Goal: Information Seeking & Learning: Learn about a topic

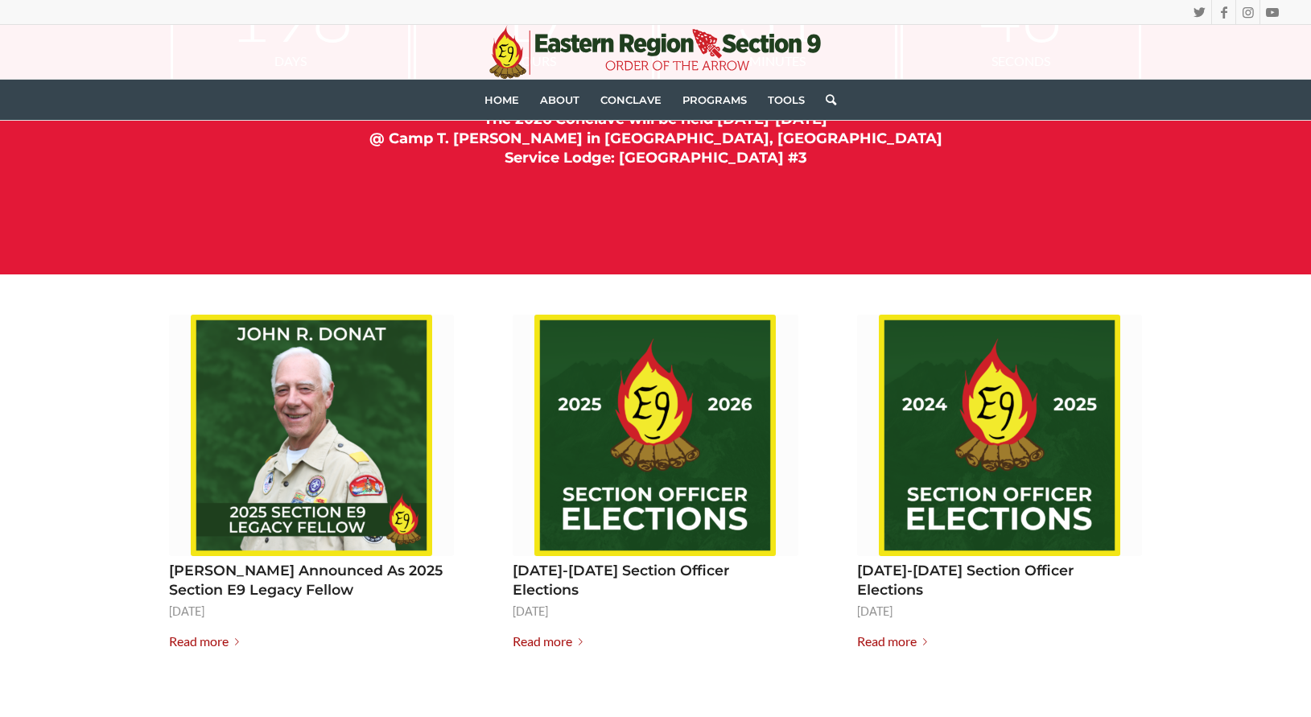
scroll to position [1865, 0]
click at [548, 631] on link "Read more" at bounding box center [551, 642] width 76 height 23
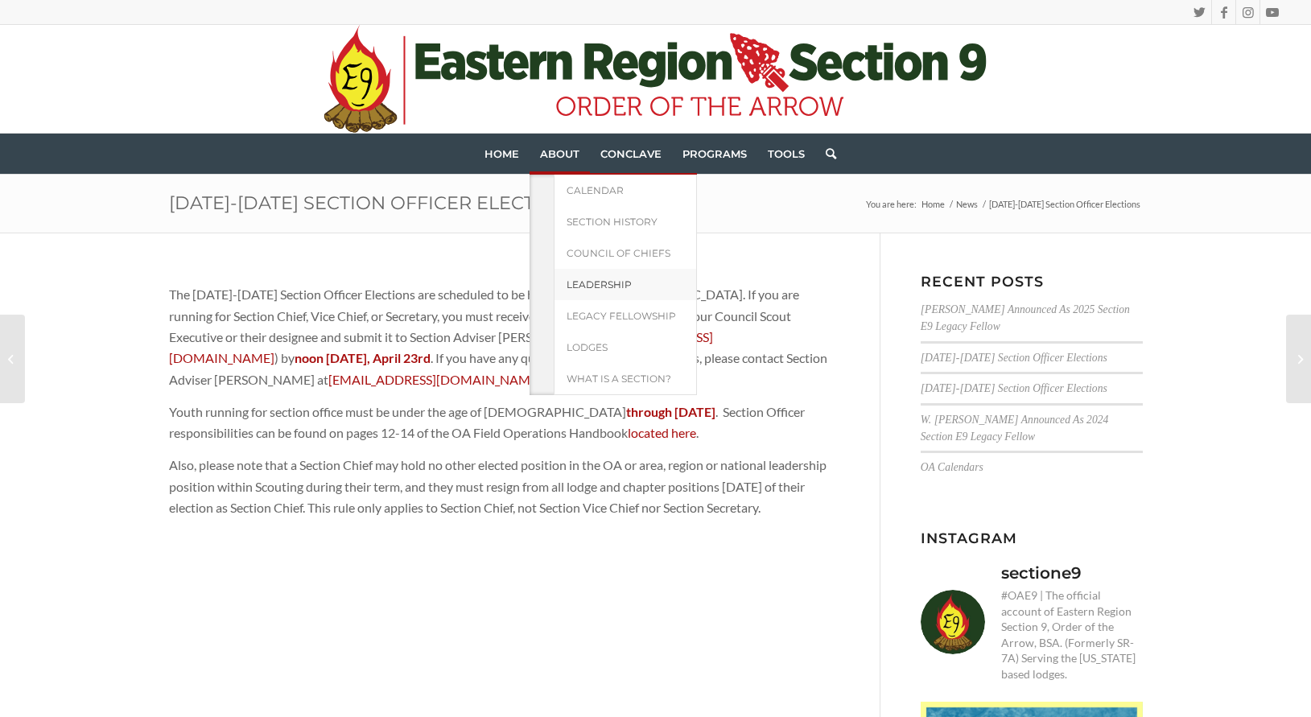
click at [598, 287] on span "Leadership" at bounding box center [599, 284] width 65 height 12
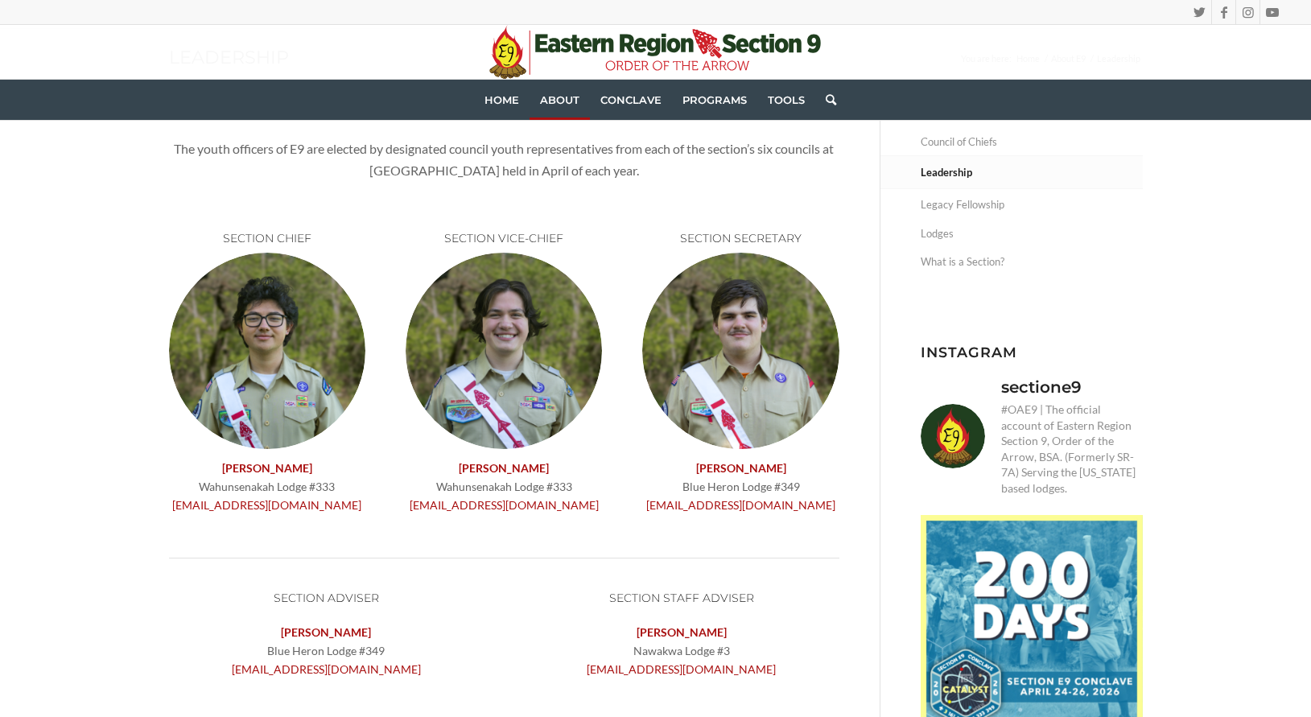
scroll to position [145, 0]
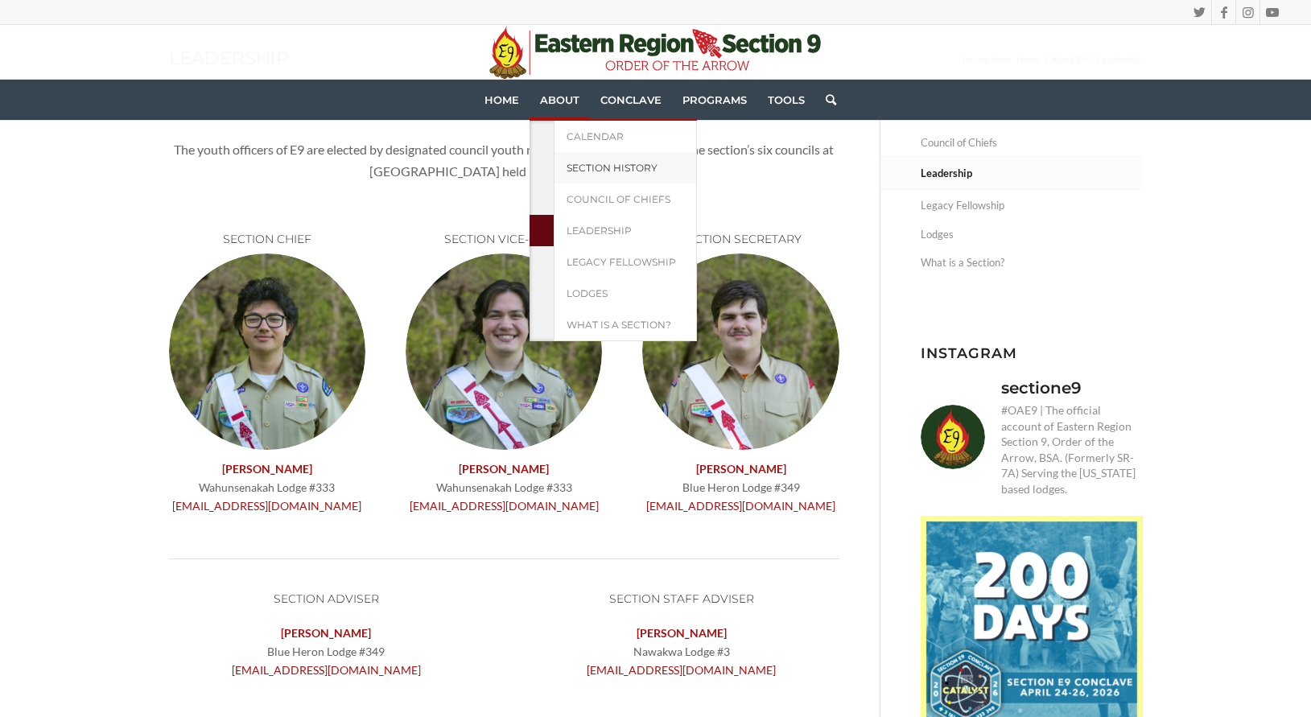
click at [594, 165] on span "Section History" at bounding box center [612, 168] width 91 height 12
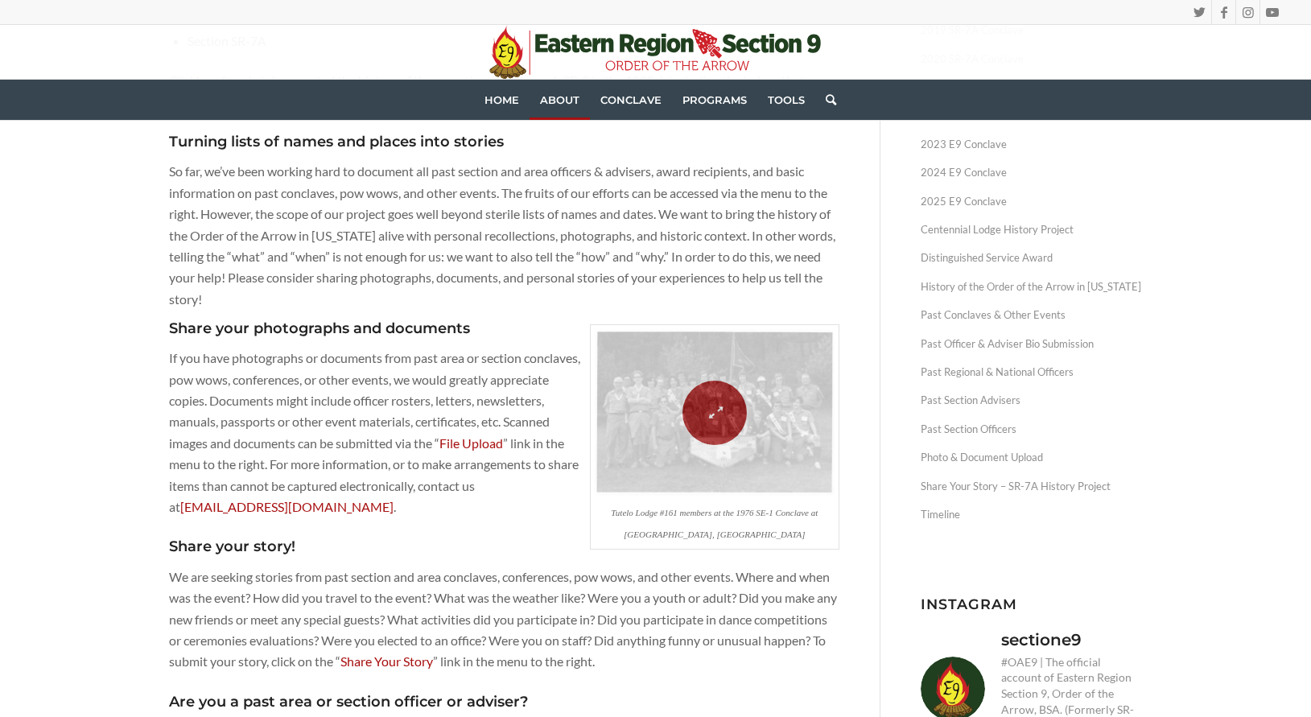
scroll to position [511, 0]
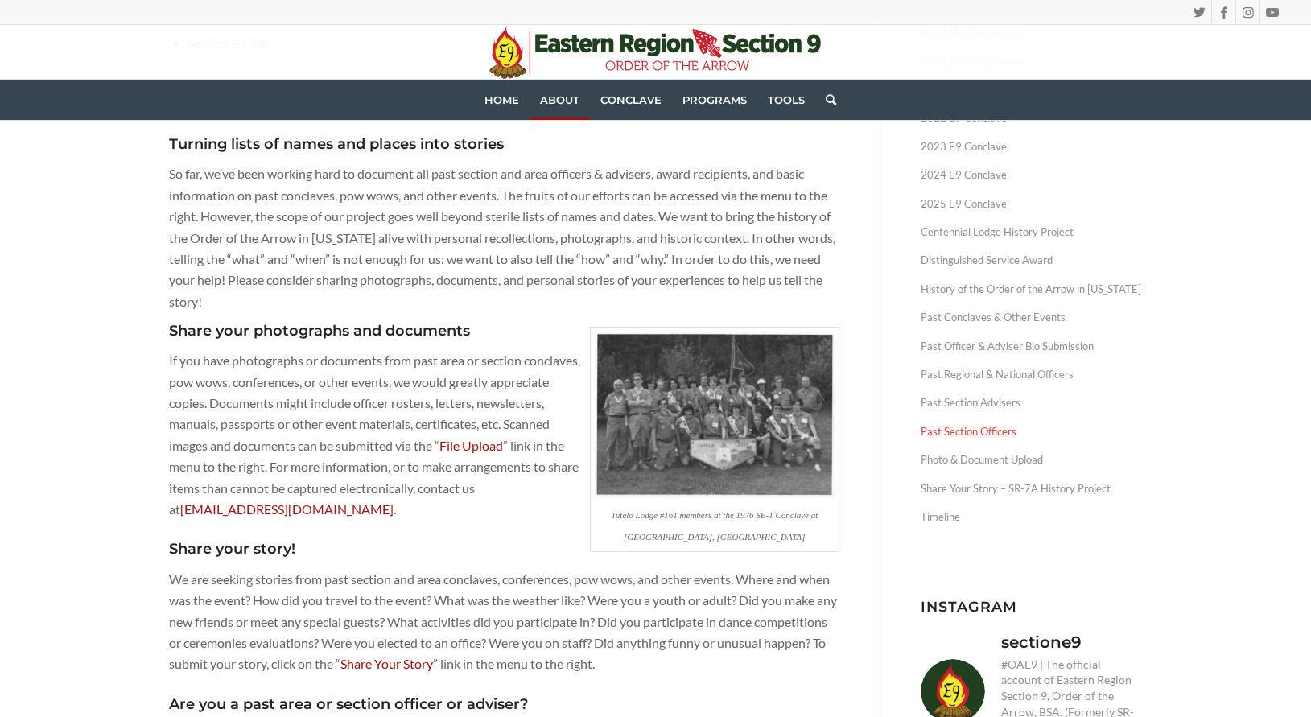
click at [960, 425] on link "Past Section Officers" at bounding box center [1032, 432] width 222 height 28
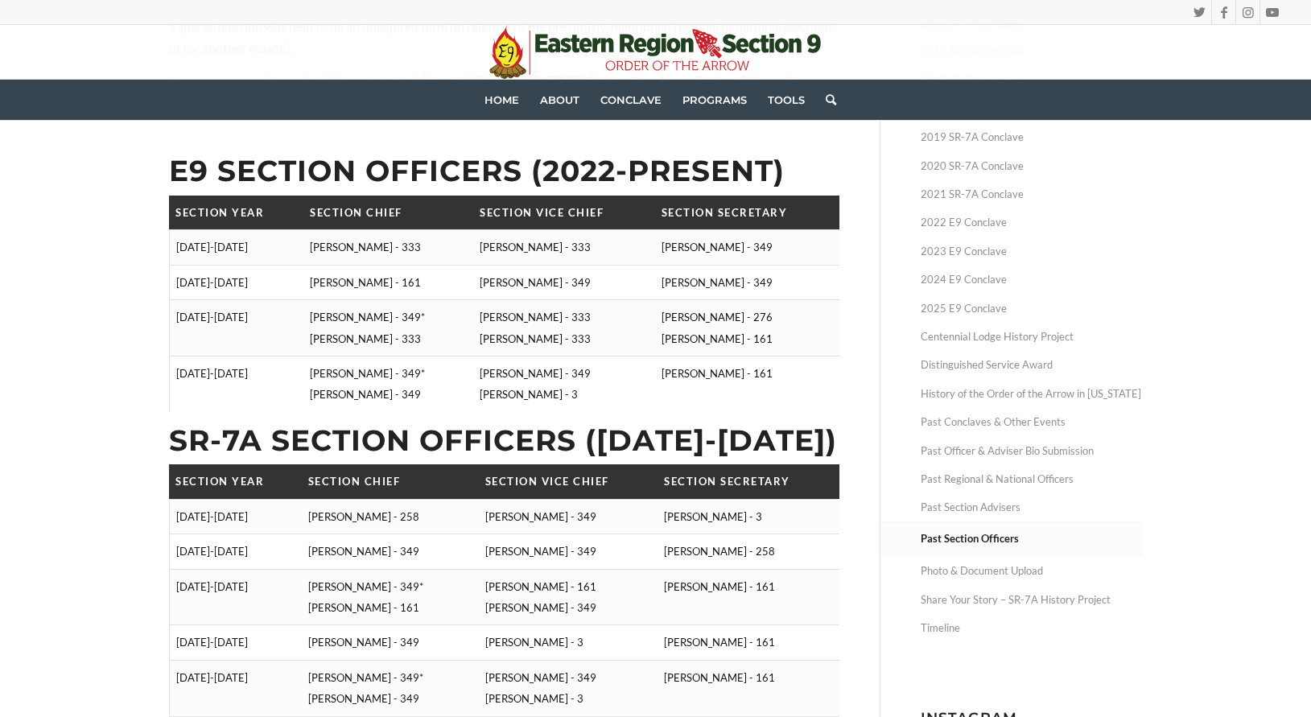
scroll to position [403, 0]
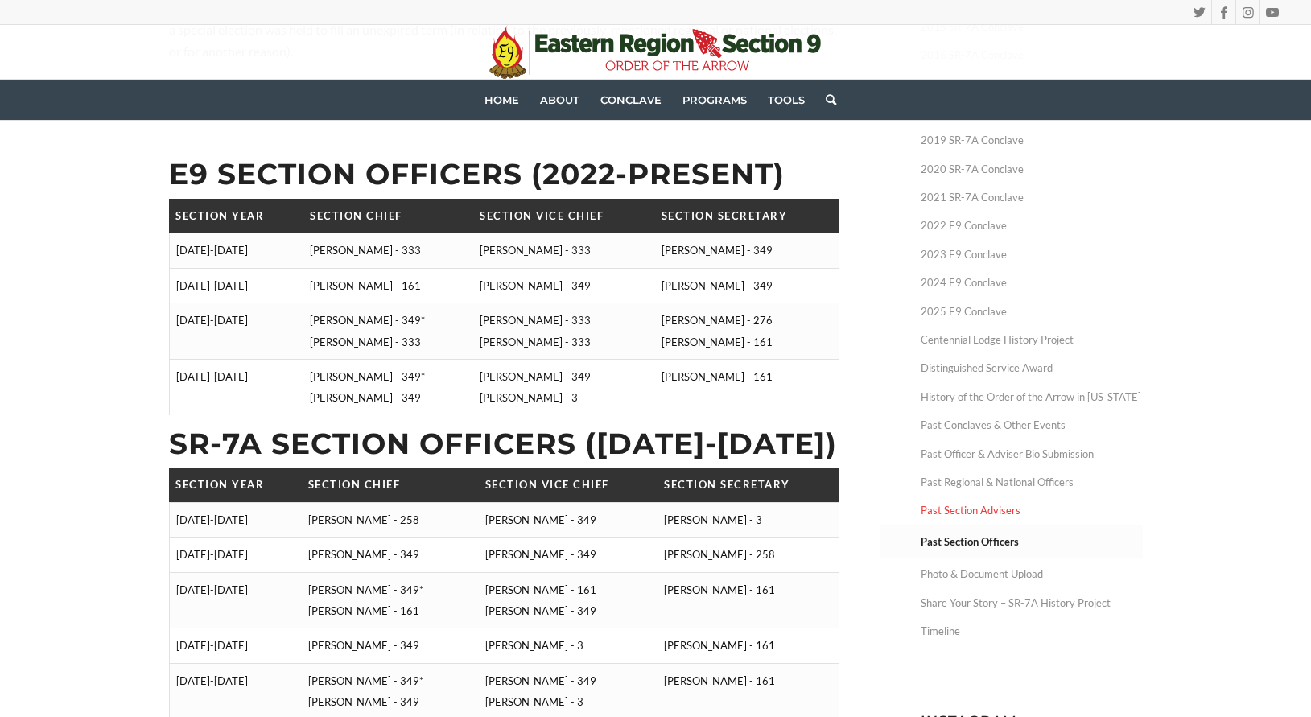
click at [1004, 501] on link "Past Section Advisers" at bounding box center [1032, 511] width 222 height 28
click at [1049, 473] on link "Past Regional & National Officers" at bounding box center [1032, 482] width 222 height 28
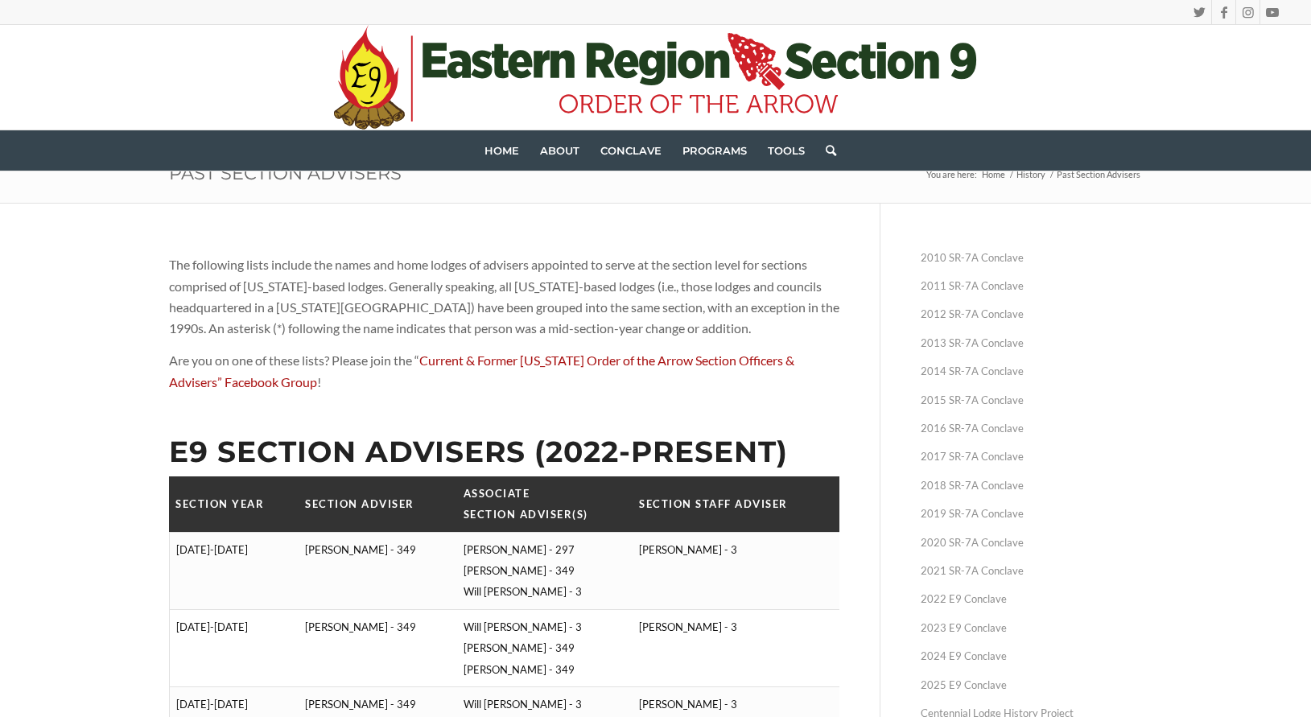
scroll to position [28, 0]
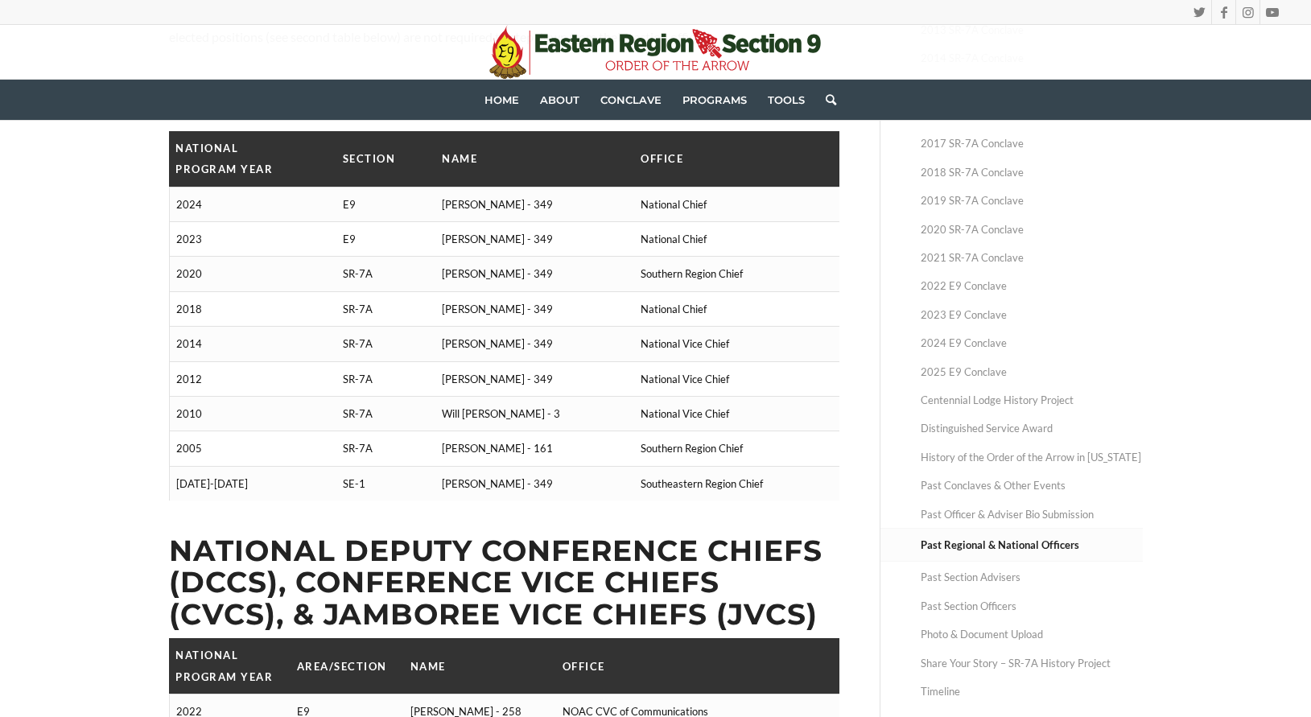
scroll to position [344, 0]
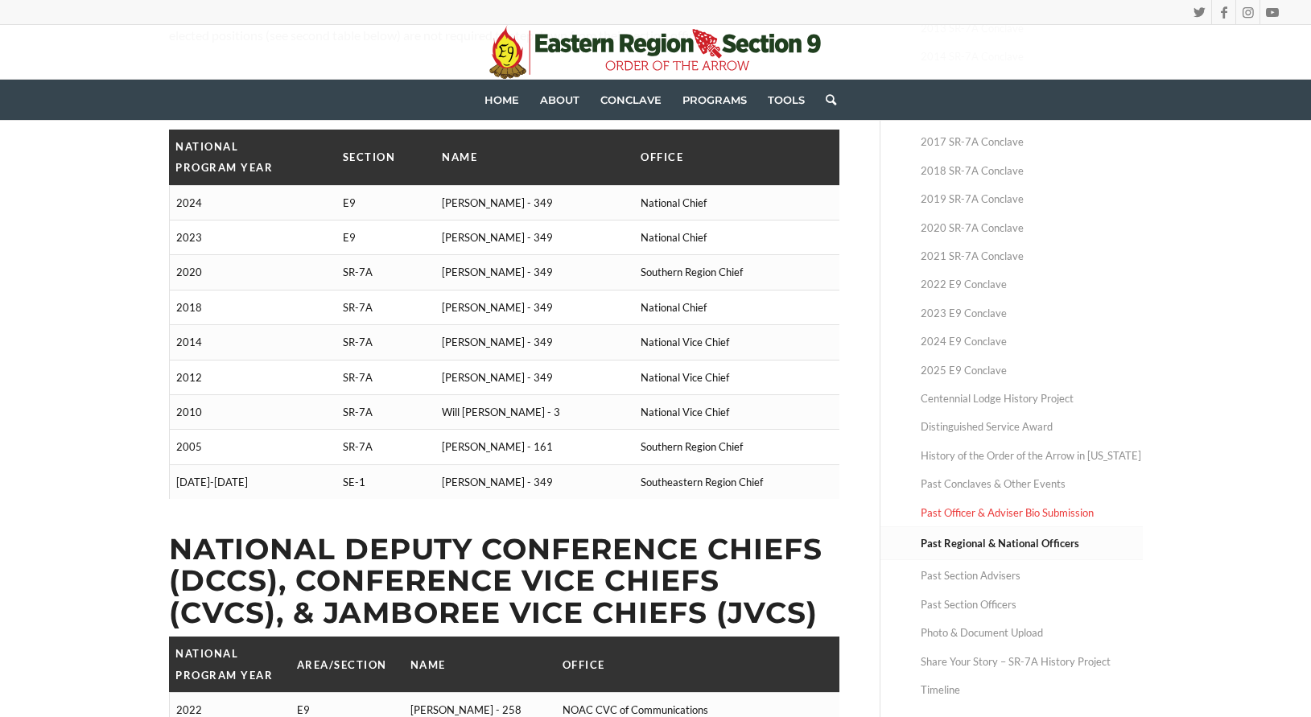
click at [1040, 512] on link "Past Officer & Adviser Bio Submission" at bounding box center [1032, 513] width 222 height 28
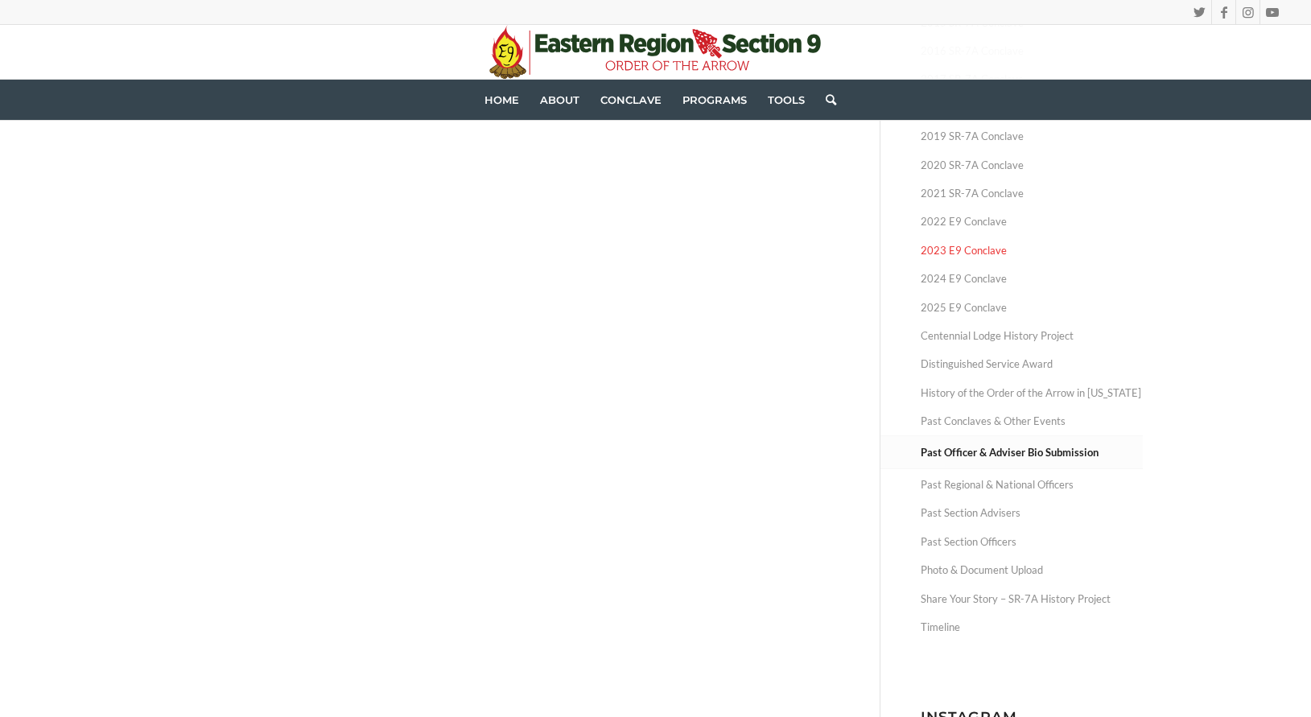
scroll to position [391, 0]
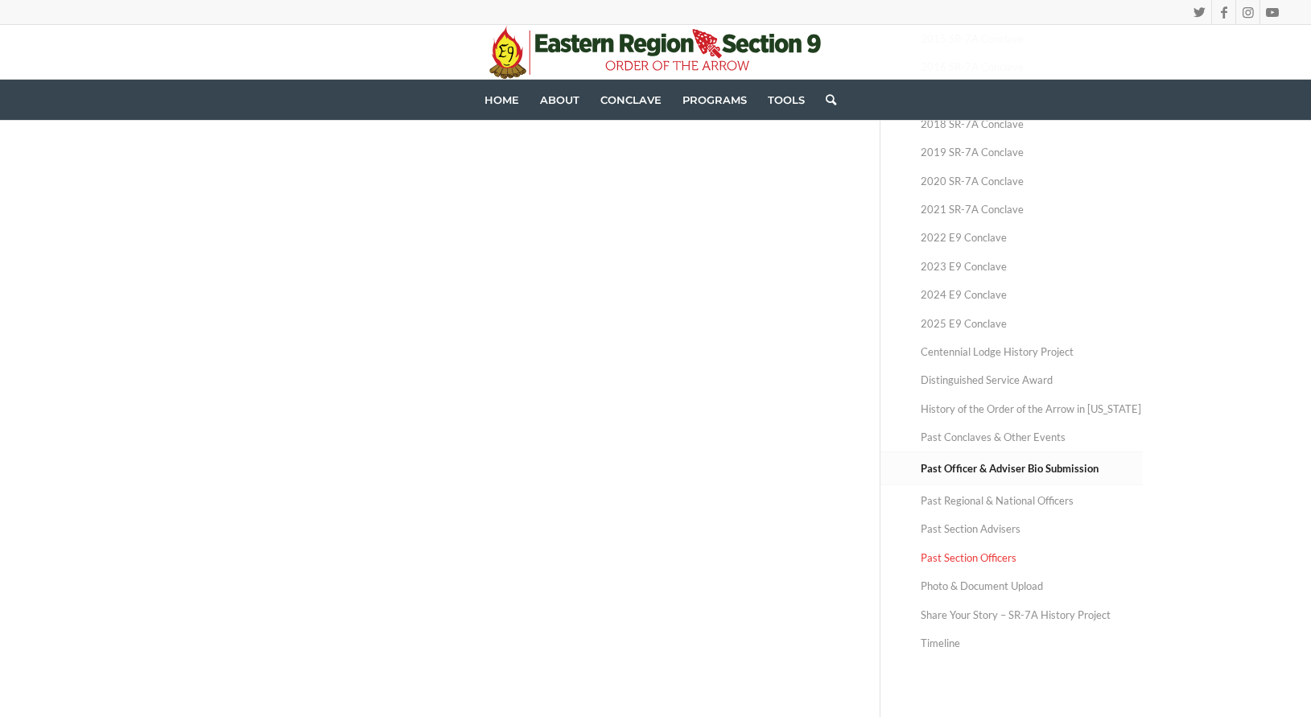
click at [971, 549] on link "Past Section Officers" at bounding box center [1032, 558] width 222 height 28
